Goal: Navigation & Orientation: Find specific page/section

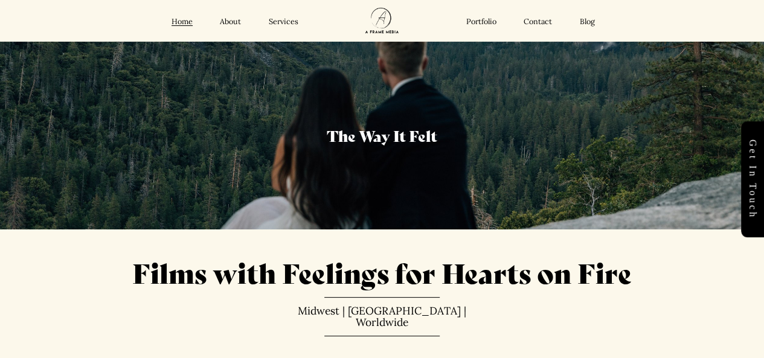
click at [476, 20] on link "Portfolio" at bounding box center [481, 22] width 30 height 10
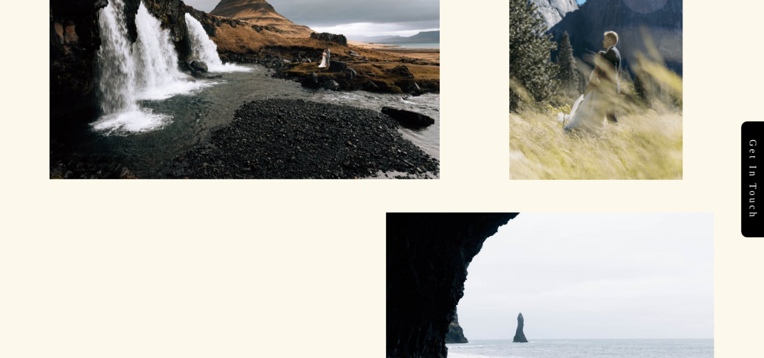
scroll to position [1844, 0]
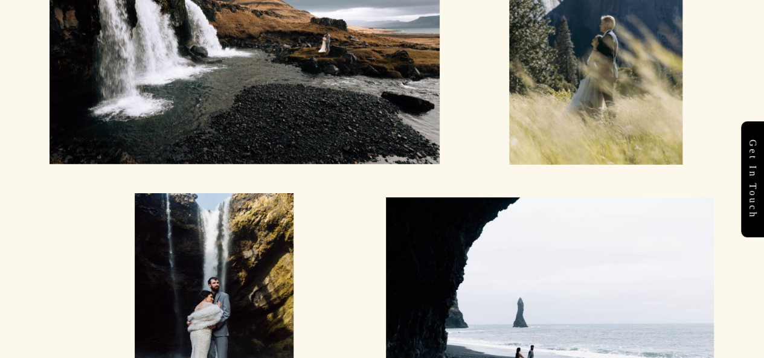
click at [220, 144] on div at bounding box center [245, 35] width 390 height 260
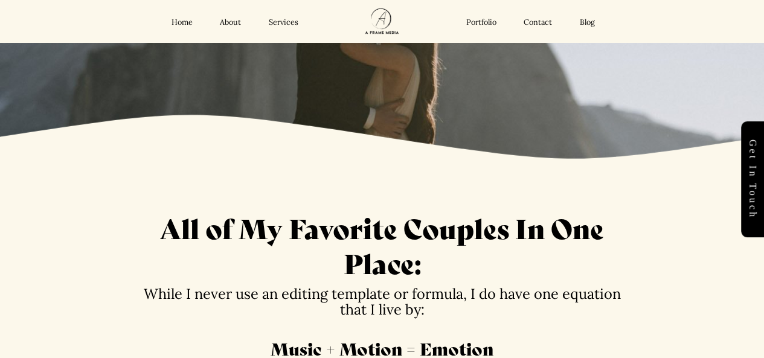
scroll to position [0, 0]
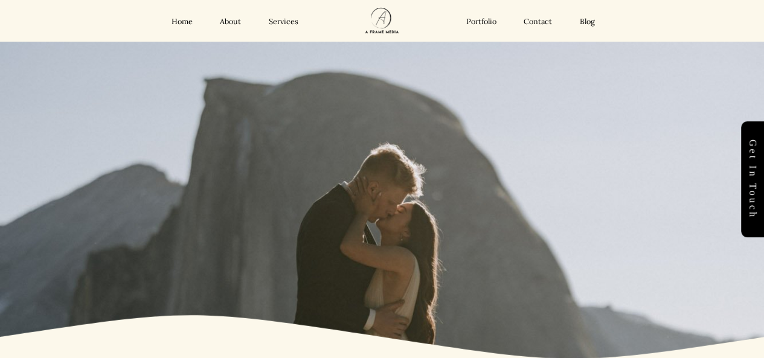
click at [281, 24] on link "Services" at bounding box center [284, 22] width 30 height 10
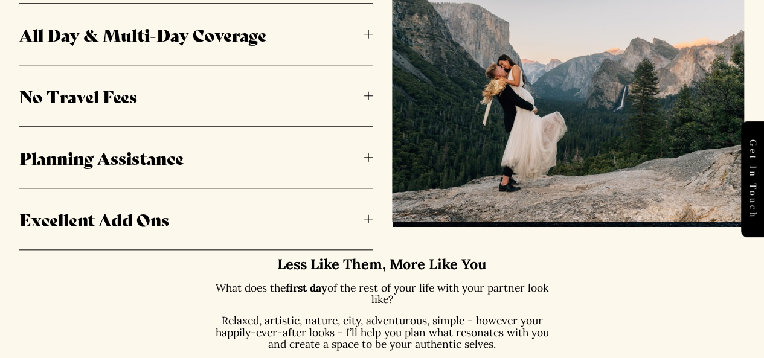
scroll to position [557, 0]
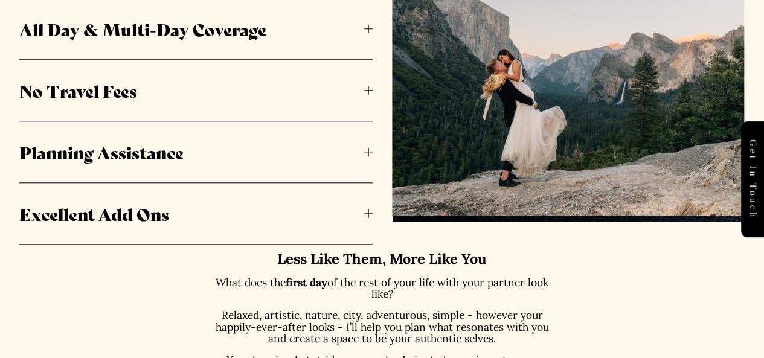
click at [222, 41] on span "All Day & Multi-Day Coverage" at bounding box center [191, 28] width 345 height 25
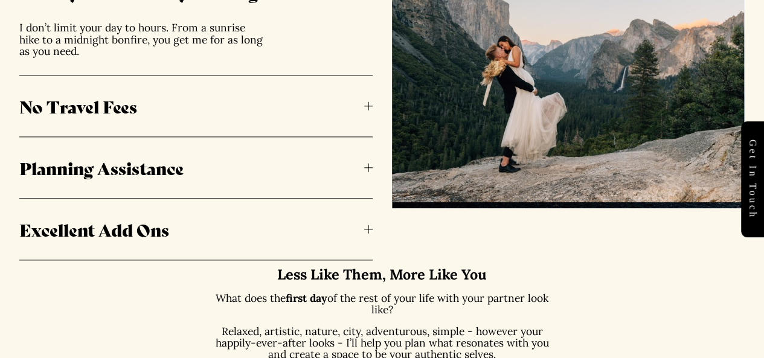
scroll to position [599, 0]
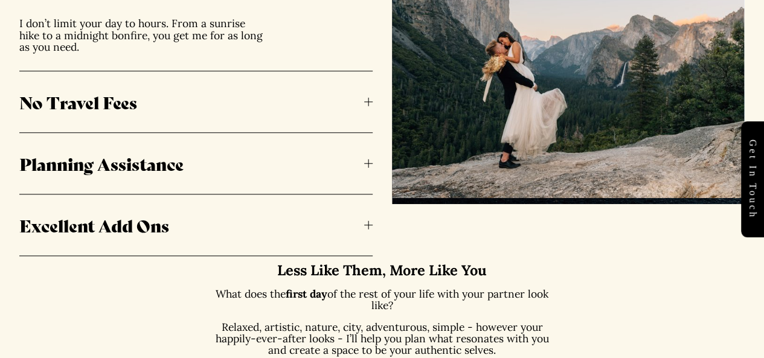
click at [194, 184] on button "Planning Assistance" at bounding box center [195, 163] width 353 height 61
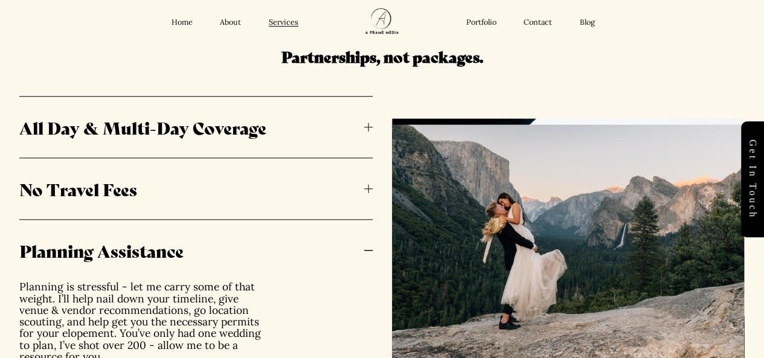
scroll to position [443, 0]
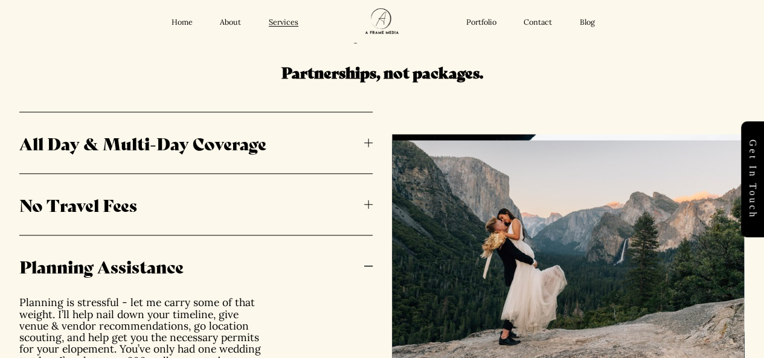
click at [477, 25] on link "Portfolio" at bounding box center [481, 23] width 30 height 10
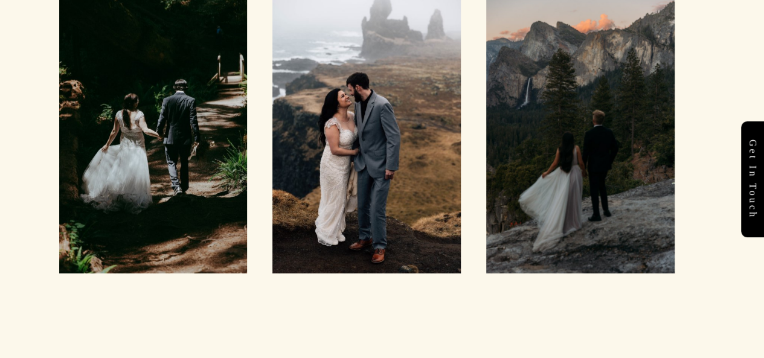
scroll to position [4077, 0]
